Goal: Navigation & Orientation: Find specific page/section

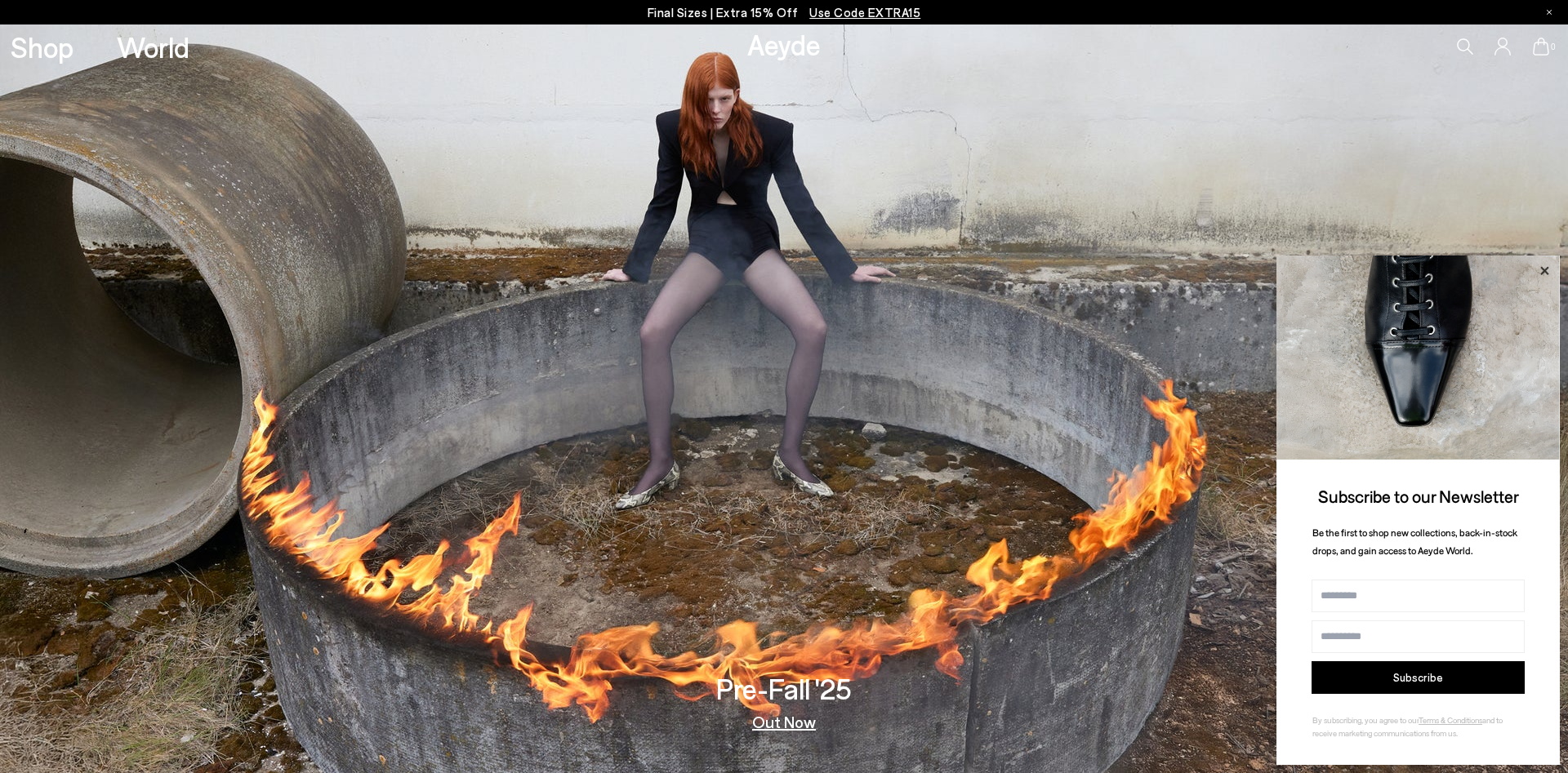
click at [1544, 262] on icon at bounding box center [1544, 270] width 21 height 21
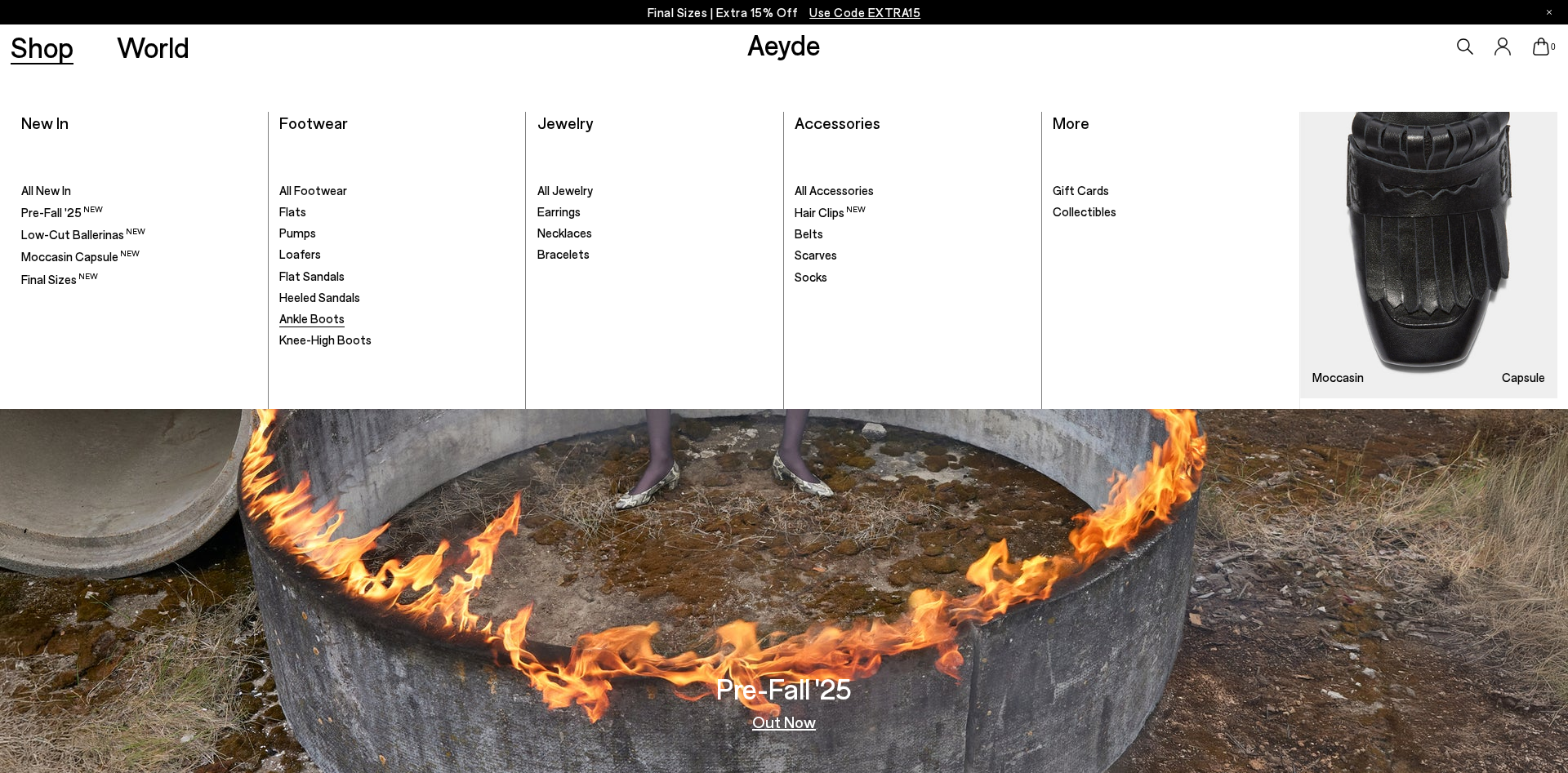
click at [326, 318] on span "Ankle Boots" at bounding box center [311, 319] width 65 height 15
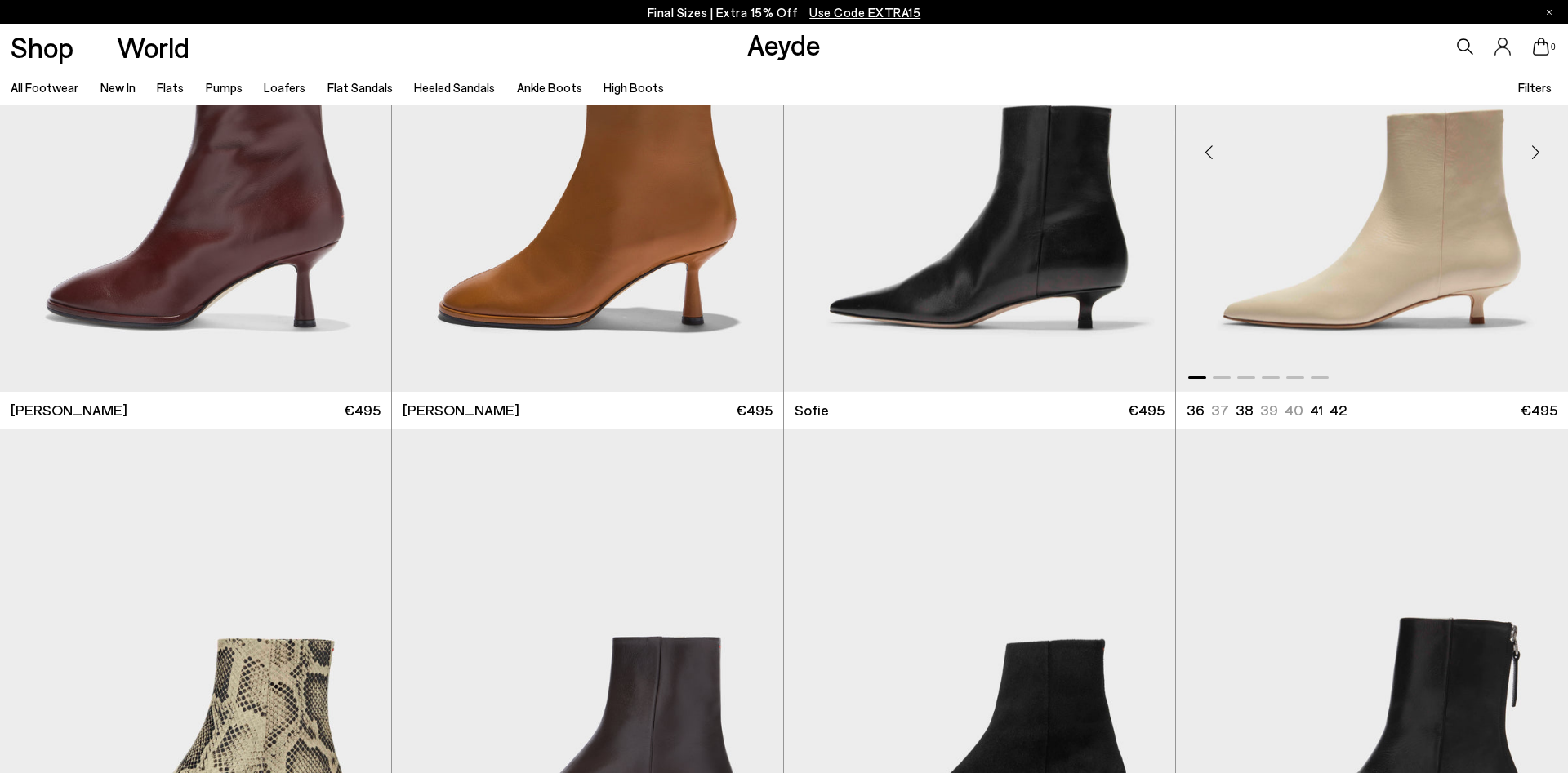
scroll to position [1206, 0]
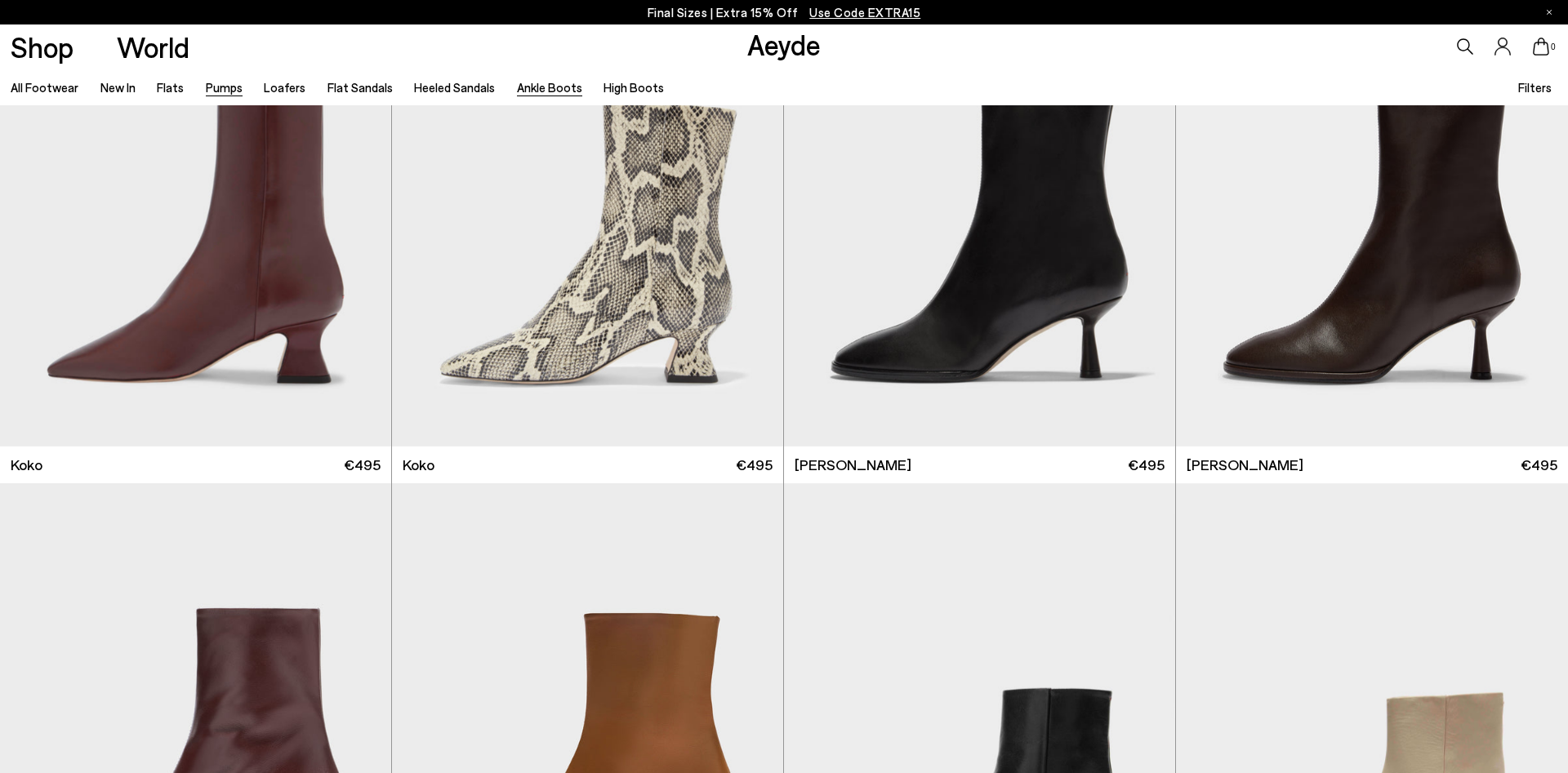
click at [222, 86] on link "Pumps" at bounding box center [224, 88] width 37 height 15
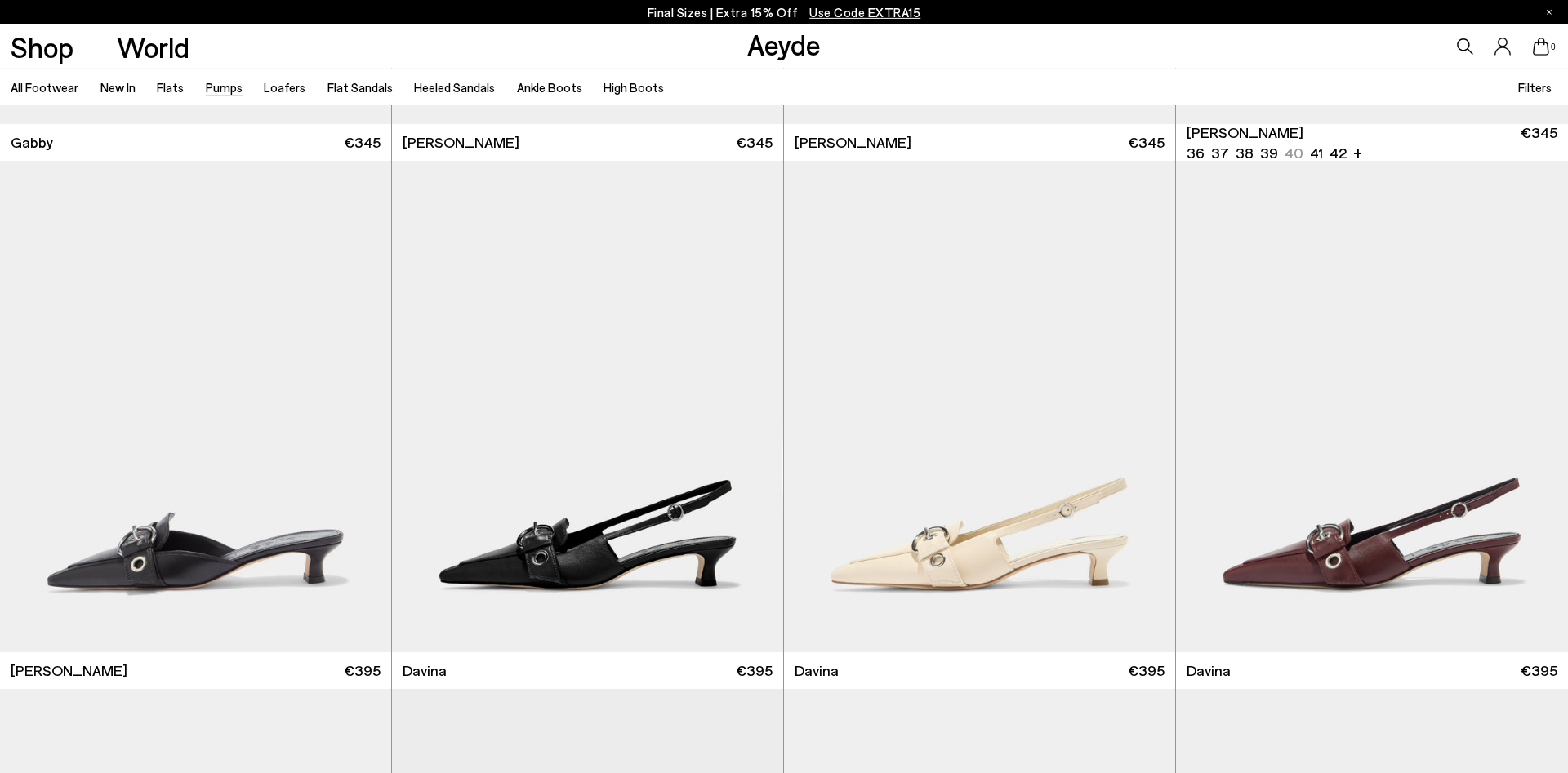
scroll to position [3914, 0]
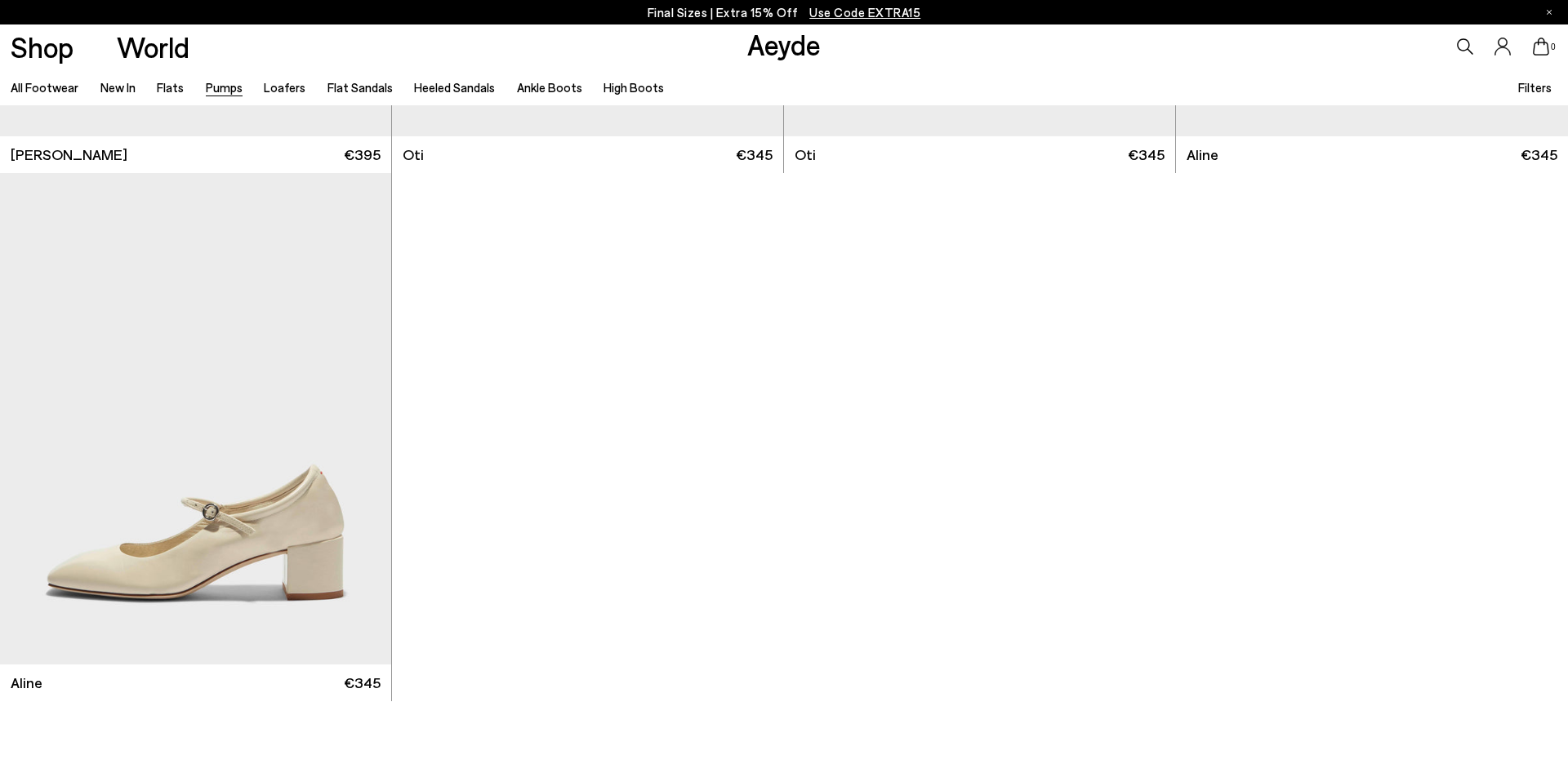
scroll to position [9327, 0]
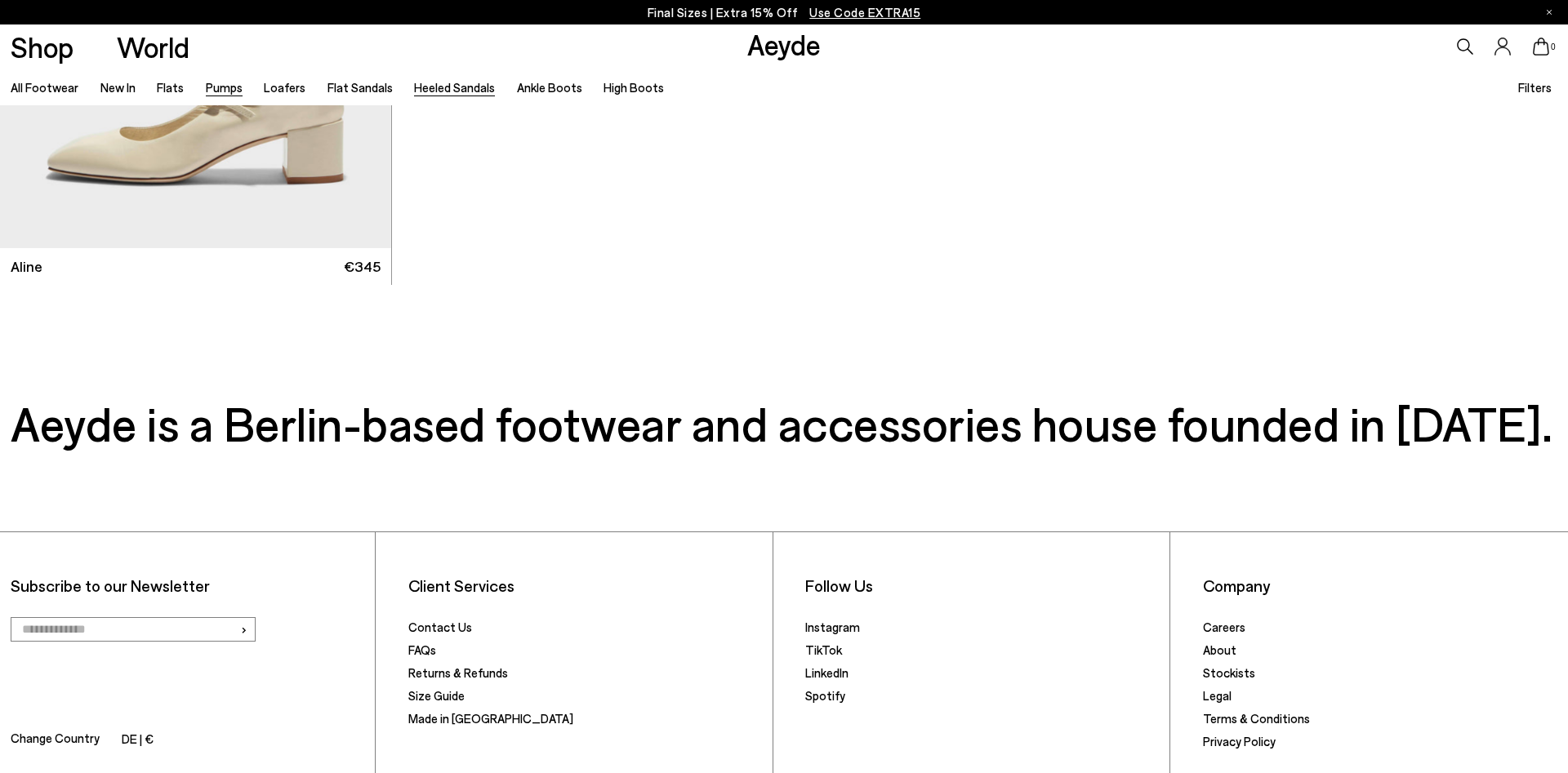
click at [471, 84] on link "Heeled Sandals" at bounding box center [454, 88] width 81 height 15
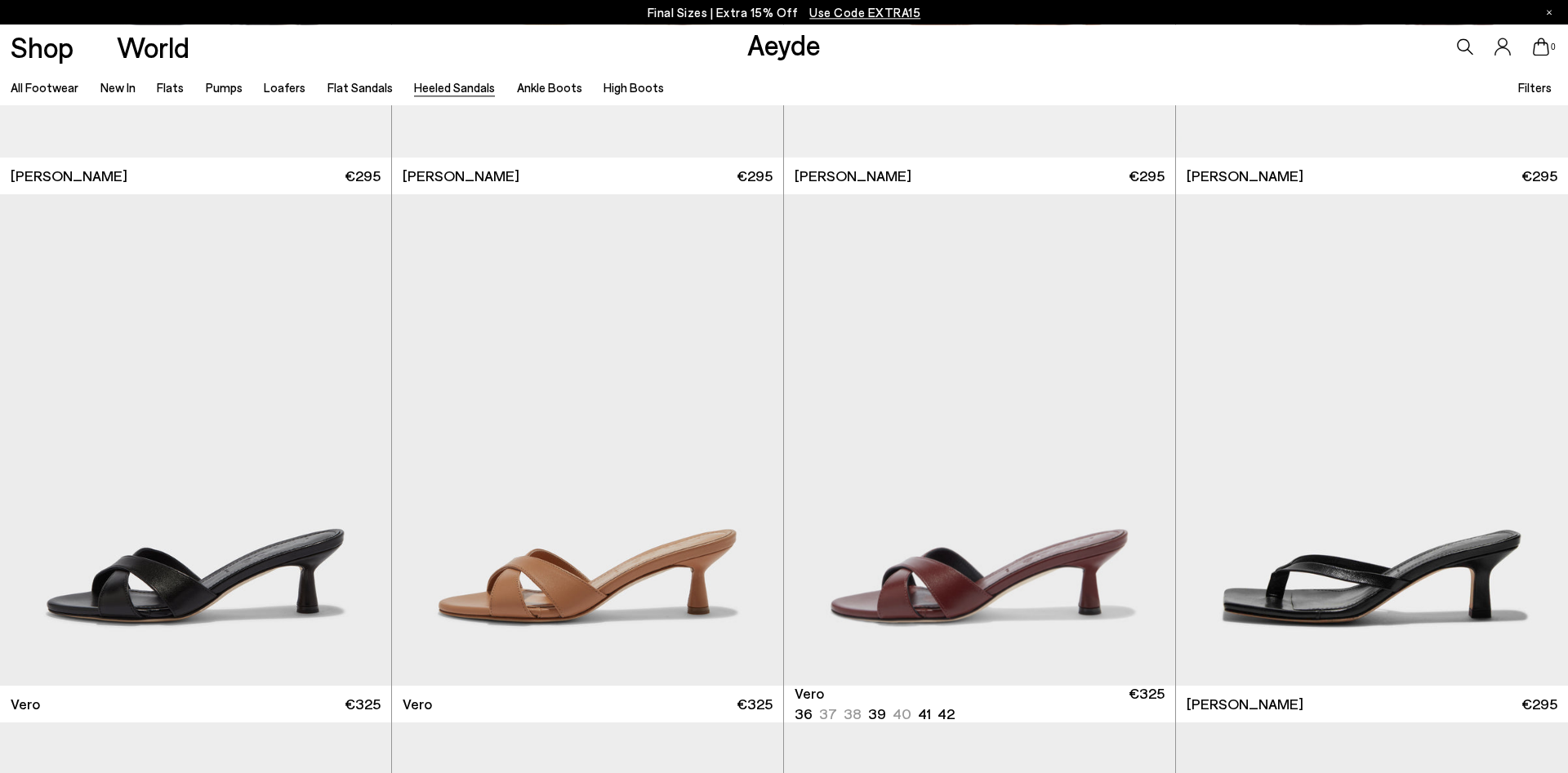
scroll to position [999, 0]
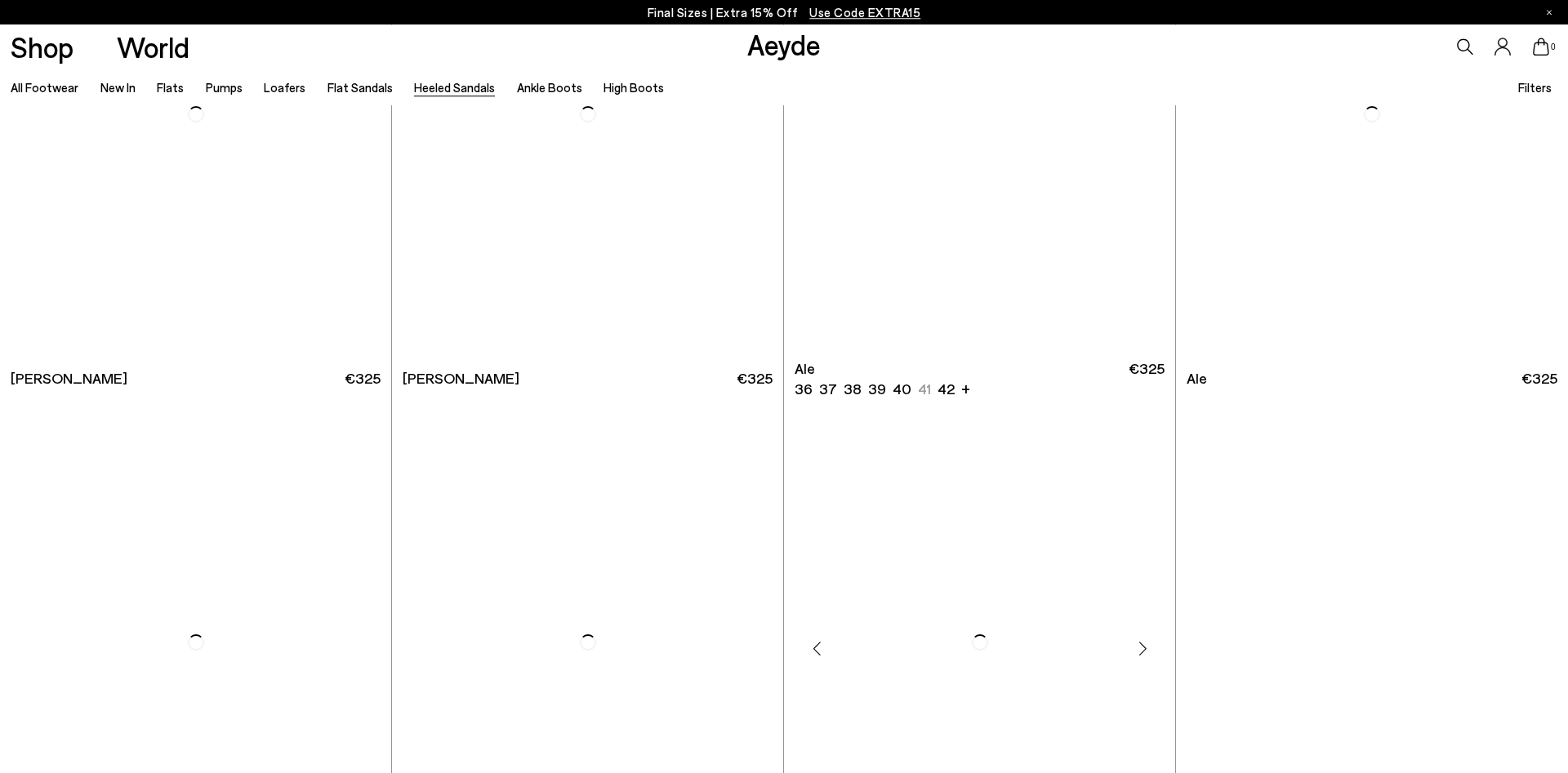
scroll to position [4830, 0]
